Goal: Find contact information: Find contact information

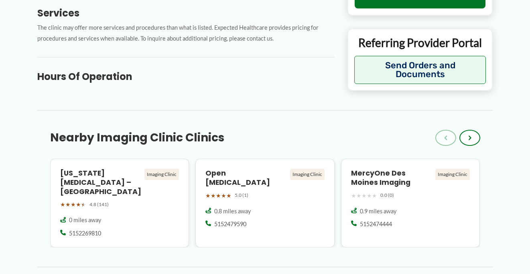
scroll to position [402, 0]
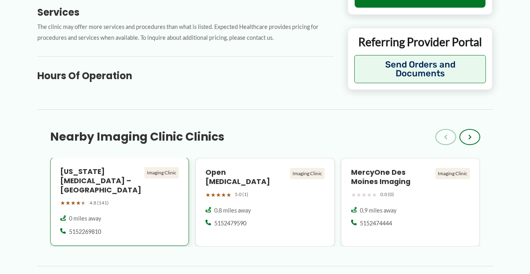
click at [92, 167] on h4 "[US_STATE] [MEDICAL_DATA] – [GEOGRAPHIC_DATA]" at bounding box center [100, 181] width 81 height 28
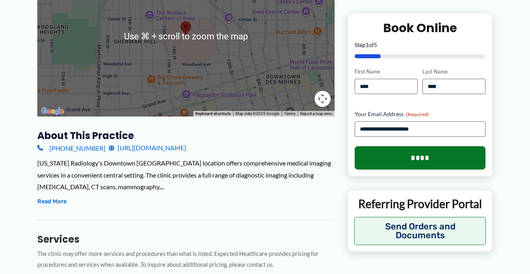
scroll to position [177, 0]
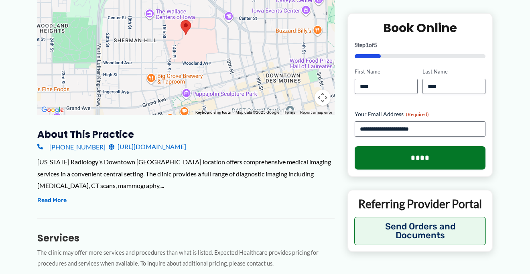
click at [153, 140] on link "[URL][DOMAIN_NAME]" at bounding box center [147, 146] width 77 height 12
